Goal: Navigation & Orientation: Understand site structure

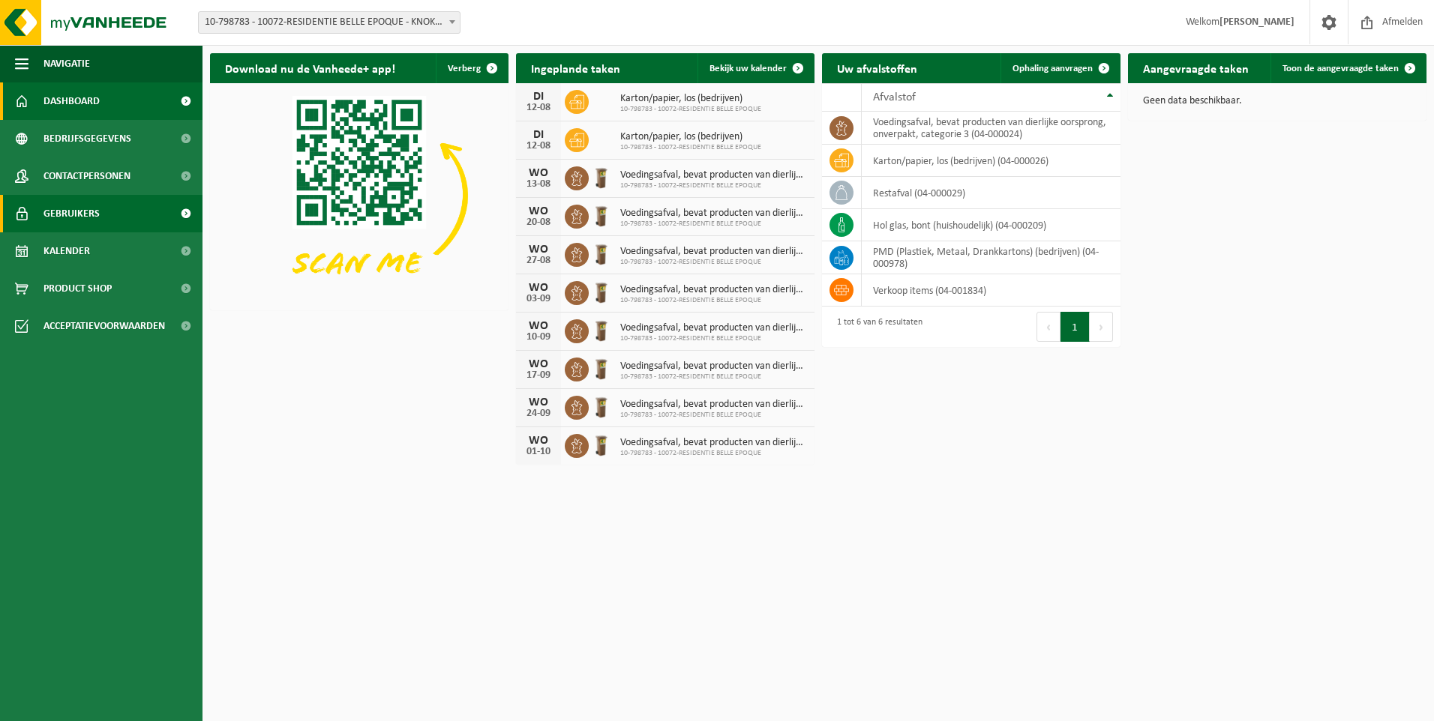
click at [117, 211] on link "Gebruikers" at bounding box center [101, 213] width 202 height 37
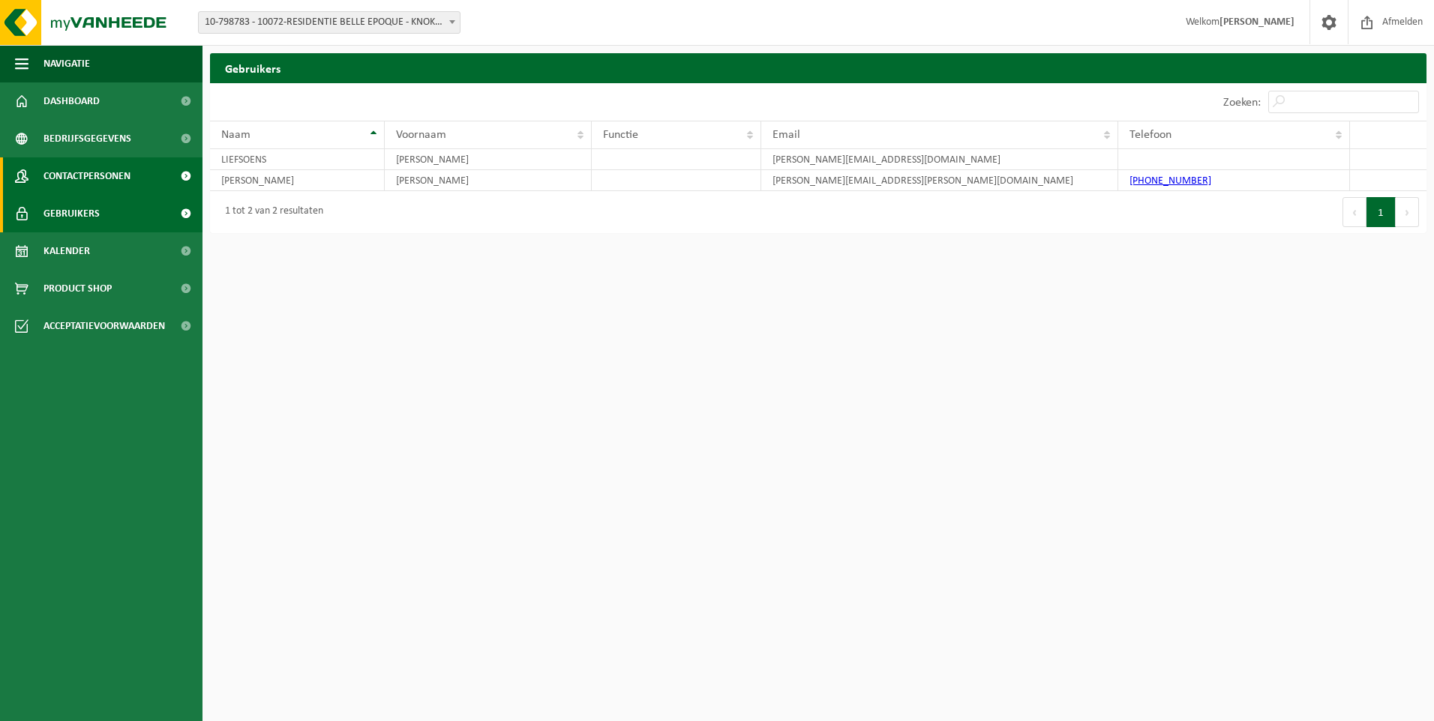
click at [94, 178] on span "Contactpersonen" at bounding box center [86, 175] width 87 height 37
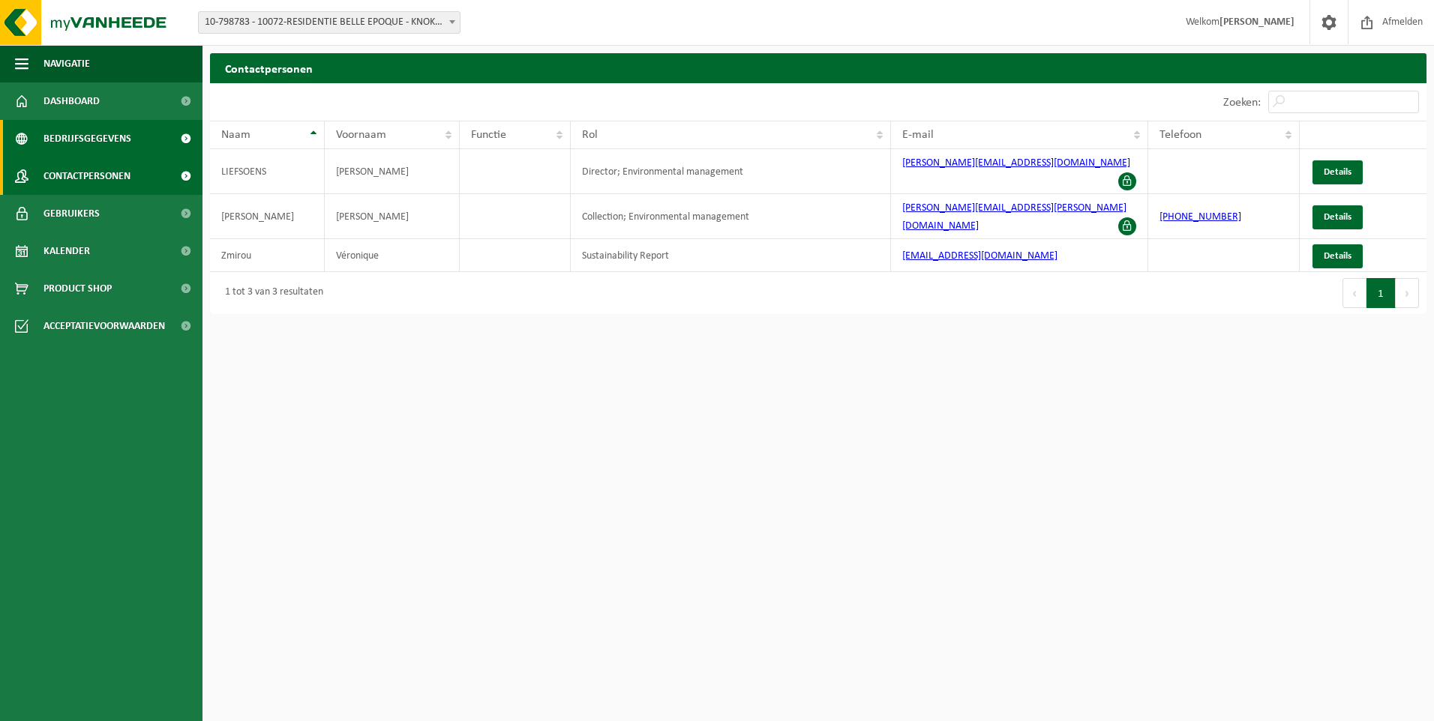
click at [80, 138] on span "Bedrijfsgegevens" at bounding box center [87, 138] width 88 height 37
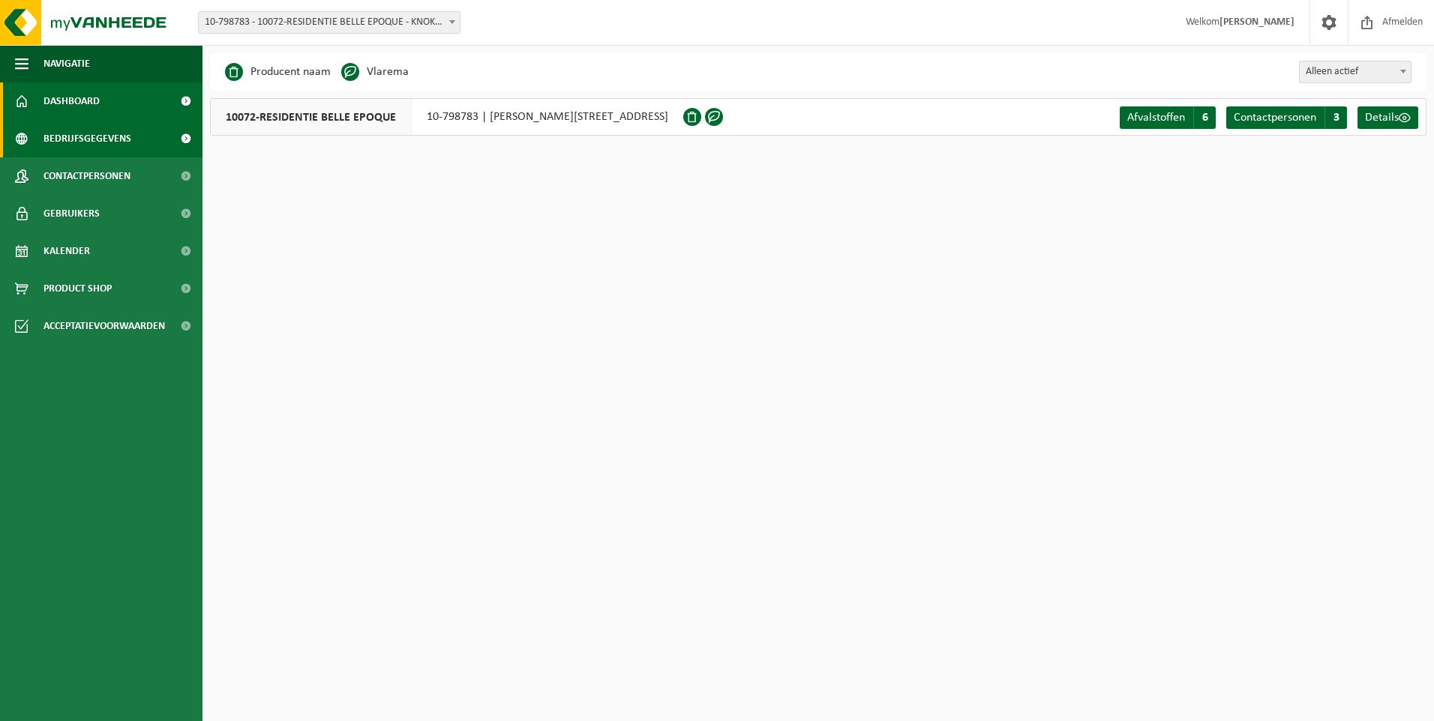
click at [79, 101] on span "Dashboard" at bounding box center [71, 100] width 56 height 37
